Goal: Information Seeking & Learning: Understand process/instructions

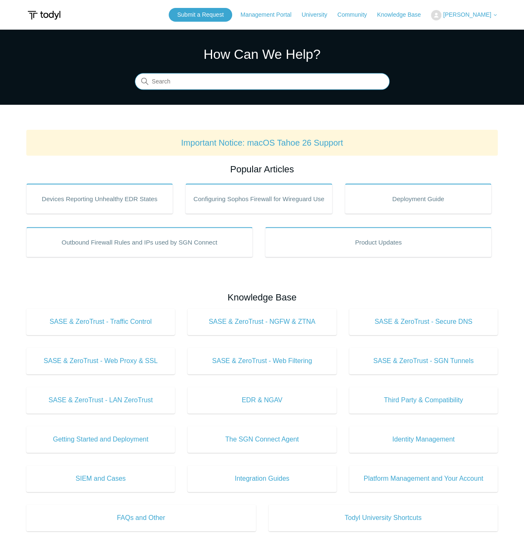
click at [191, 80] on input "Search" at bounding box center [262, 81] width 255 height 17
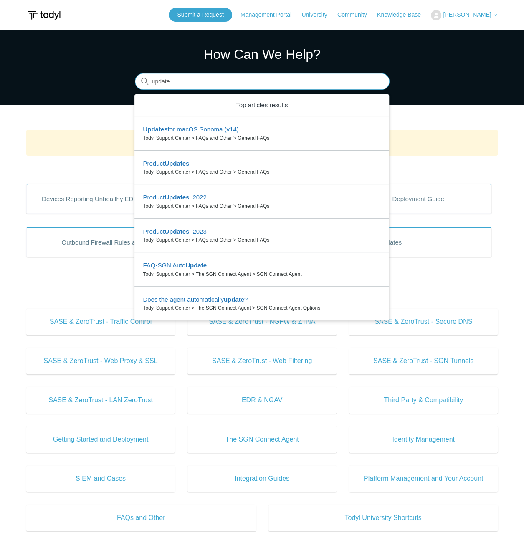
type input "update"
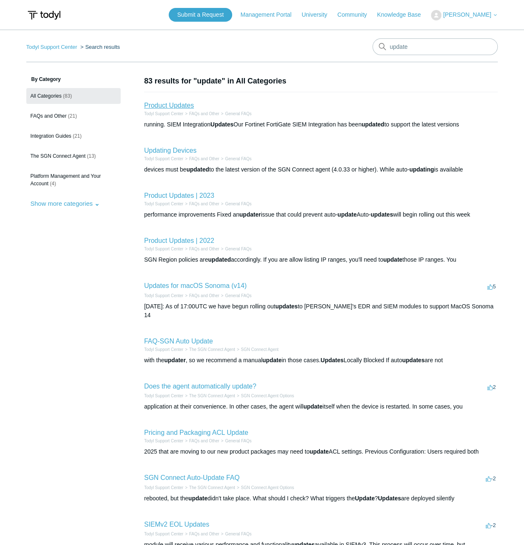
click at [163, 104] on link "Product Updates" at bounding box center [169, 105] width 50 height 7
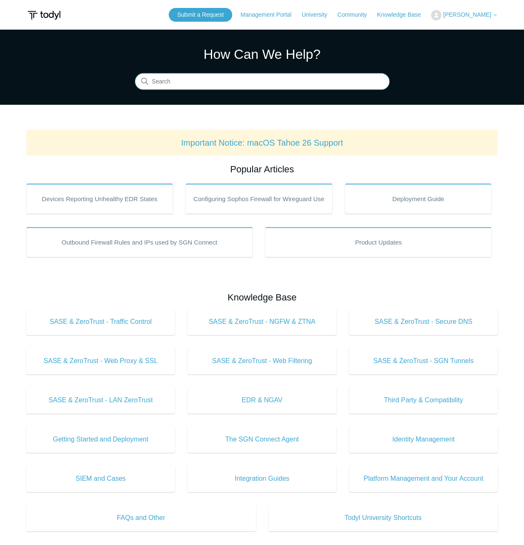
click at [250, 83] on input "Search" at bounding box center [262, 81] width 255 height 17
click at [169, 78] on input "update" at bounding box center [262, 81] width 255 height 17
type input "updateupdate"
type input "update"
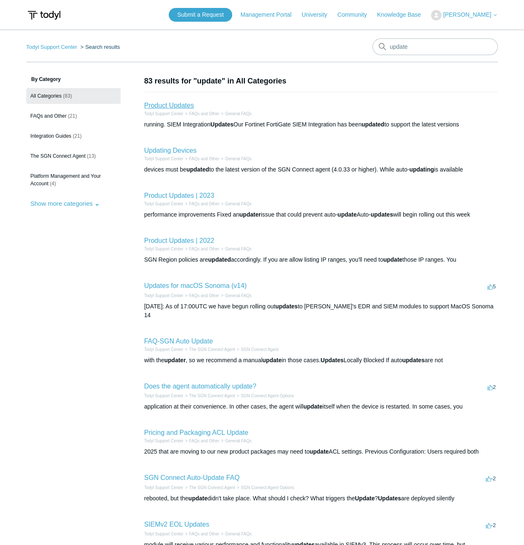
click at [179, 103] on link "Product Updates" at bounding box center [169, 105] width 50 height 7
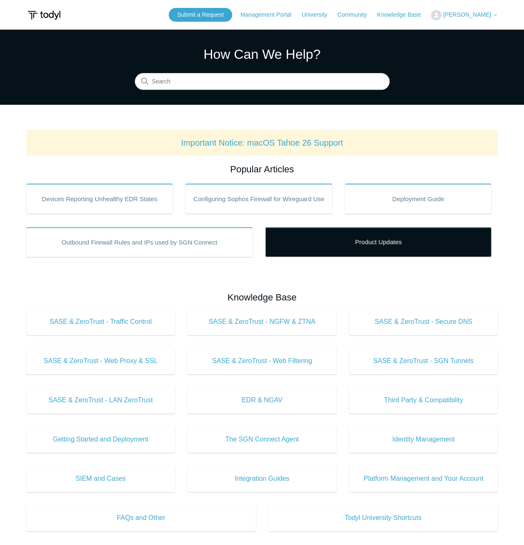
click at [363, 245] on link "Product Updates" at bounding box center [378, 242] width 226 height 30
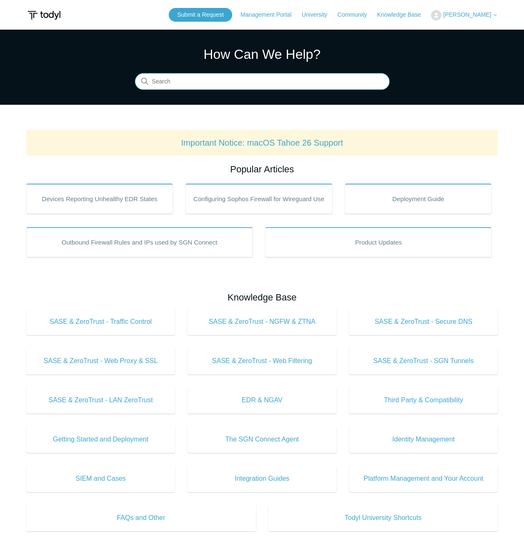
click at [233, 88] on input "Search" at bounding box center [262, 81] width 255 height 17
type input "update"
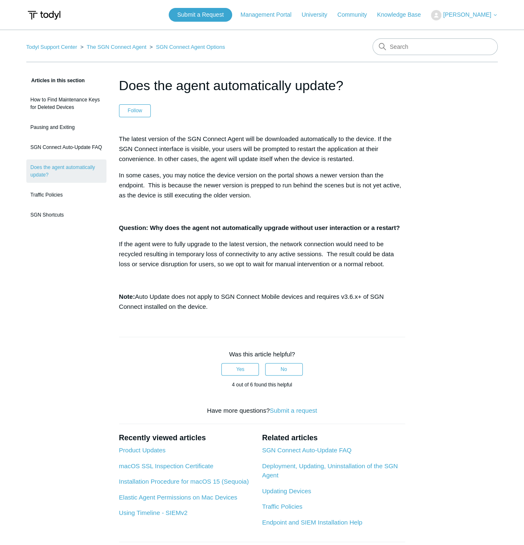
click at [165, 212] on p at bounding box center [262, 212] width 286 height 10
click at [48, 149] on link "SGN Connect Auto-Update FAQ" at bounding box center [66, 147] width 80 height 16
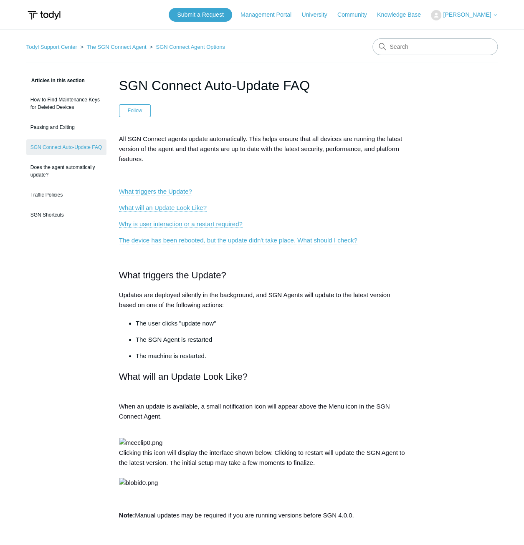
drag, startPoint x: 162, startPoint y: 159, endPoint x: 116, endPoint y: 138, distance: 50.2
copy span "All SGN Connect agents update automatically. This helps ensure that all devices…"
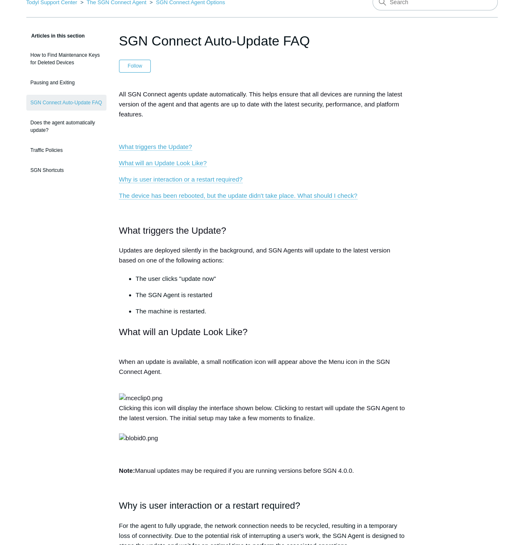
scroll to position [83, 0]
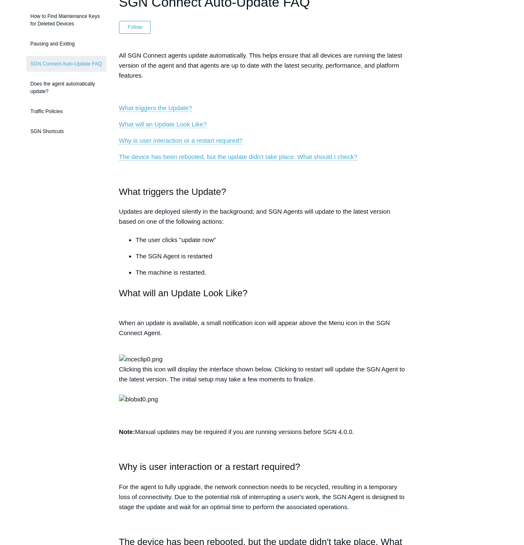
click at [125, 209] on span "Updates are deployed silently in the background, and SGN Agents will update to …" at bounding box center [254, 216] width 271 height 17
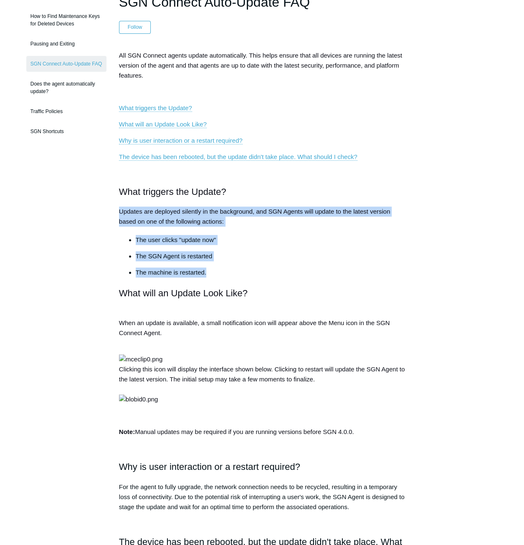
drag, startPoint x: 125, startPoint y: 209, endPoint x: 224, endPoint y: 267, distance: 115.6
click at [224, 267] on div "All SGN Connect agents update automatically. This helps ensure that all devices…" at bounding box center [262, 415] width 286 height 731
copy div "Updates are deployed silently in the background, and SGN Agents will update to …"
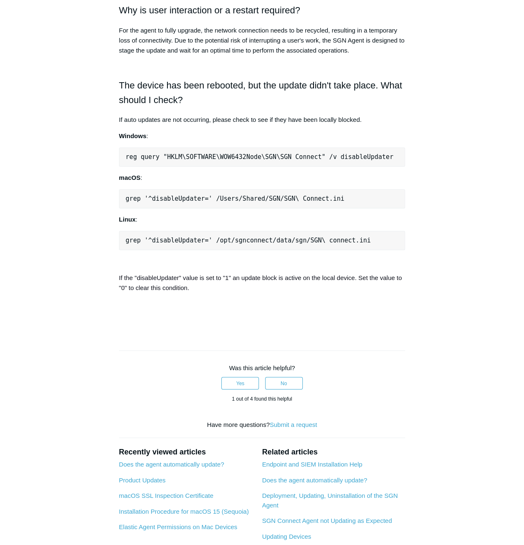
scroll to position [542, 0]
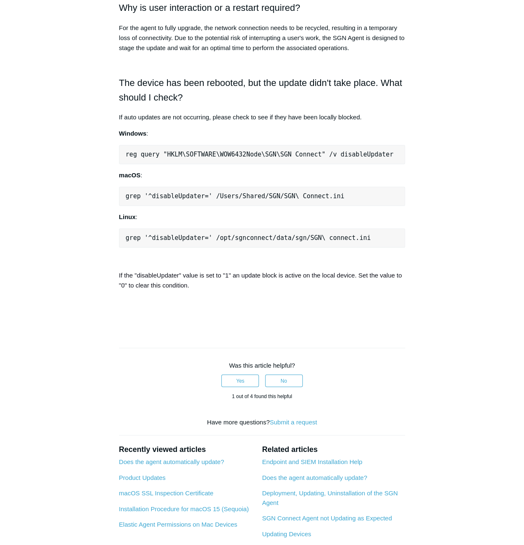
drag, startPoint x: 120, startPoint y: 182, endPoint x: 365, endPoint y: 222, distance: 247.7
click at [365, 53] on p "For the agent to fully upgrade, the network connection needs to be recycled, re…" at bounding box center [262, 38] width 286 height 30
drag, startPoint x: 365, startPoint y: 222, endPoint x: 116, endPoint y: 189, distance: 250.9
click at [116, 189] on article "SGN Connect Auto-Update FAQ Follow Not yet followed by anyone All SGN Connect a…" at bounding box center [261, 70] width 311 height 1074
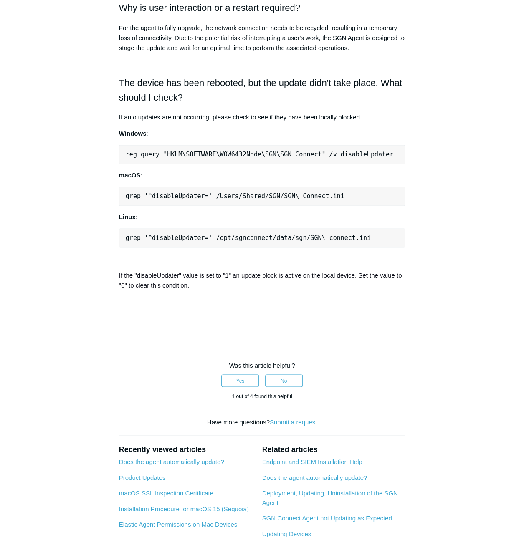
copy div "Why is user interaction or a restart required? For the agent to fully upgrade, …"
click at [81, 140] on aside "Articles in this section How to Find Maintenance Keys for Deleted Devices Pausi…" at bounding box center [66, 66] width 80 height 1066
